Goal: Register for event/course

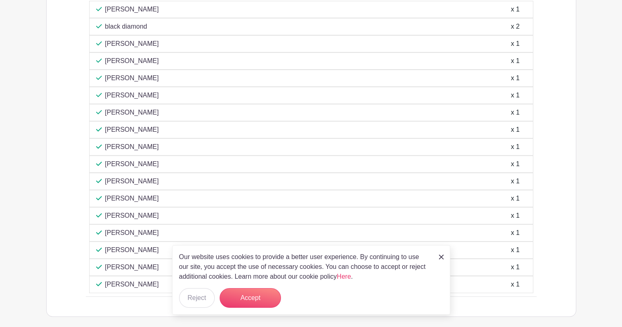
scroll to position [446, 0]
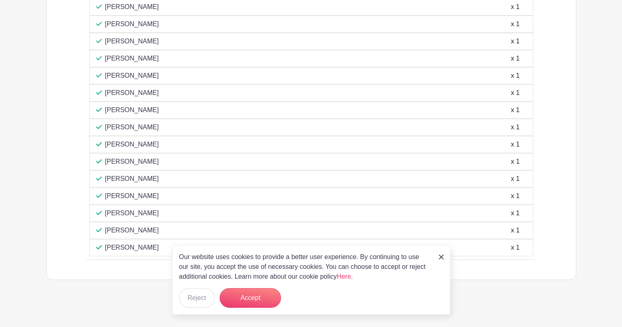
click at [443, 255] on img at bounding box center [441, 256] width 5 height 5
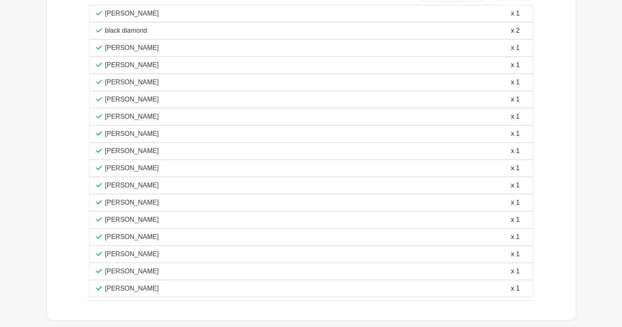
scroll to position [364, 0]
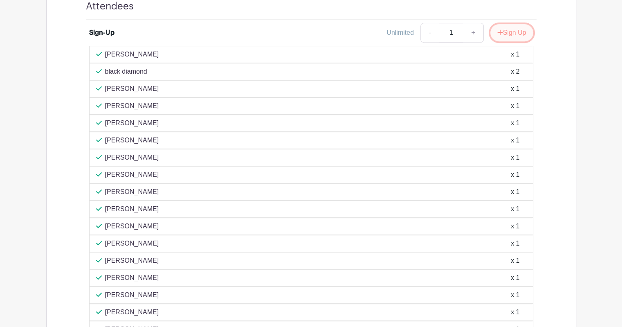
click at [506, 36] on button "Sign Up" at bounding box center [511, 32] width 43 height 17
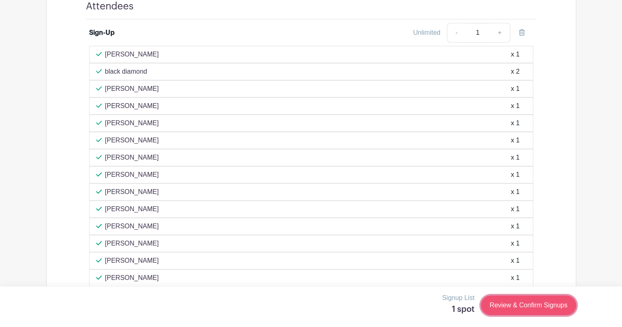
click at [498, 305] on link "Review & Confirm Signups" at bounding box center [528, 305] width 95 height 20
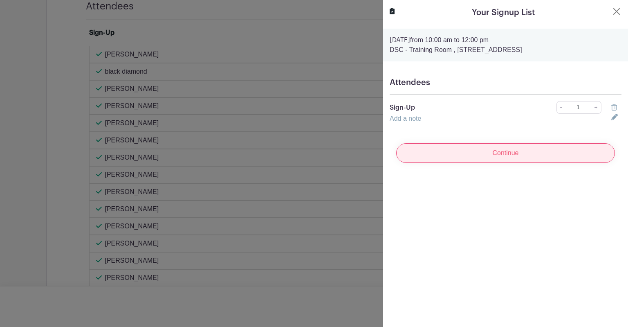
click at [466, 156] on input "Continue" at bounding box center [505, 153] width 219 height 20
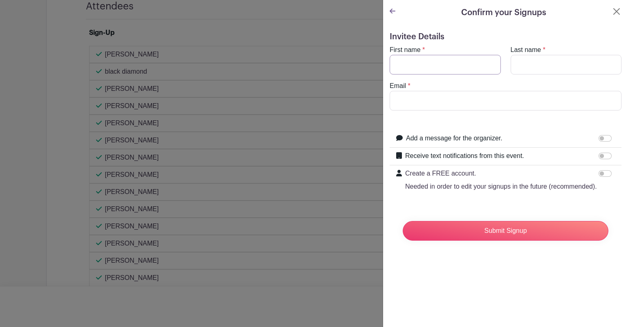
click at [436, 65] on input "First name" at bounding box center [445, 65] width 111 height 20
type input "[PERSON_NAME]"
type input "k"
type input "[PERSON_NAME]"
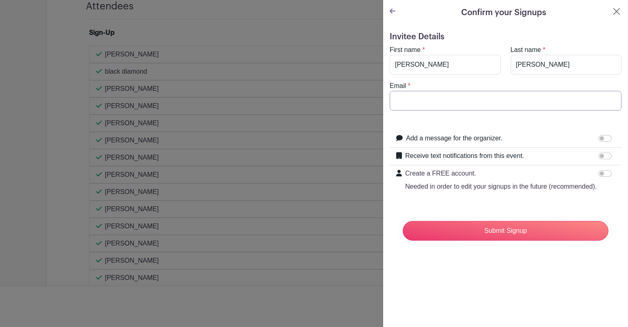
click at [426, 96] on input "Email" at bounding box center [506, 101] width 232 height 20
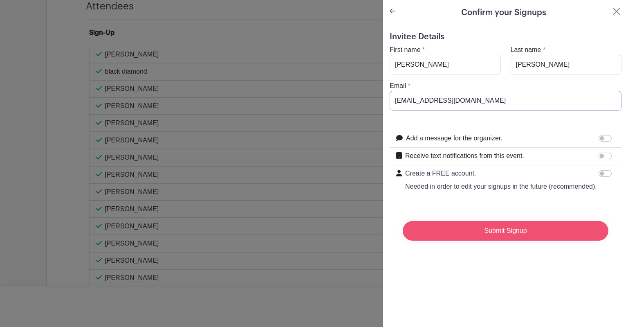
type input "[EMAIL_ADDRESS][DOMAIN_NAME]"
click at [495, 240] on input "Submit Signup" at bounding box center [506, 231] width 206 height 20
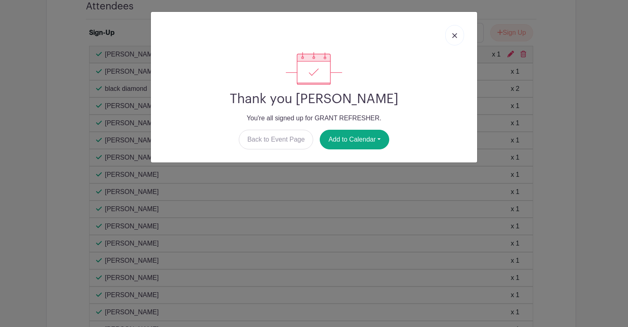
click at [208, 45] on div at bounding box center [313, 35] width 313 height 34
click at [454, 37] on img at bounding box center [454, 35] width 5 height 5
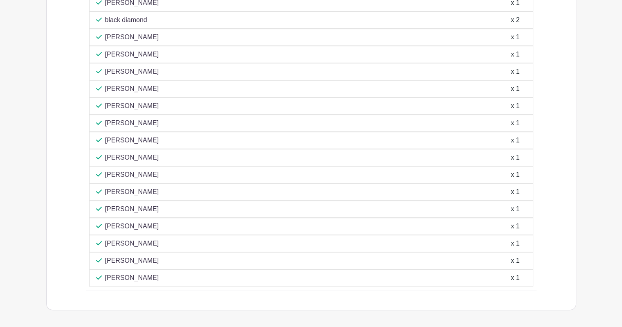
scroll to position [463, 0]
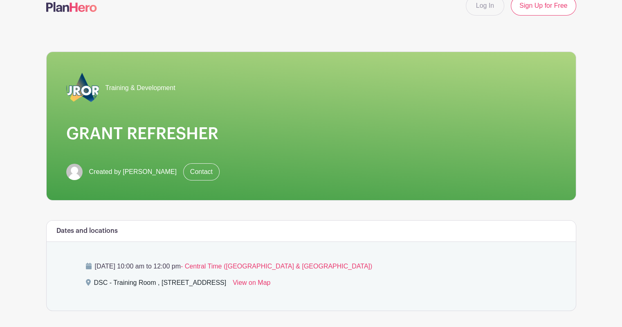
scroll to position [13, 0]
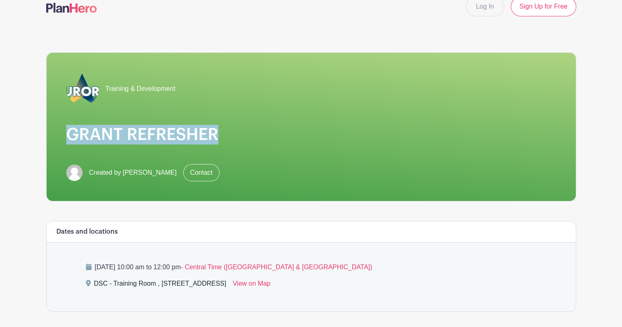
drag, startPoint x: 68, startPoint y: 132, endPoint x: 214, endPoint y: 129, distance: 146.4
click at [214, 129] on h1 "GRANT REFRESHER" at bounding box center [311, 135] width 490 height 20
copy h1 "GRANT REFRESHER"
